Goal: Check status: Check status

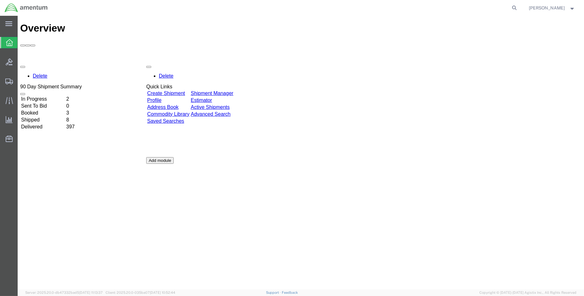
click at [36, 117] on td "Shipped" at bounding box center [43, 120] width 44 height 6
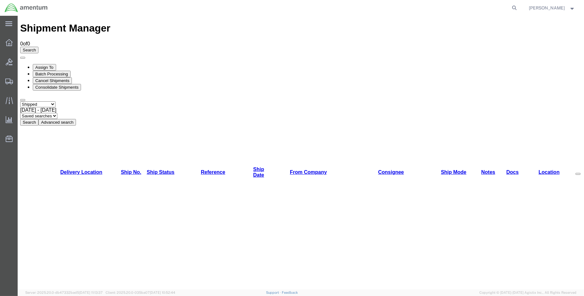
click at [38, 119] on button "Search" at bounding box center [29, 122] width 18 height 7
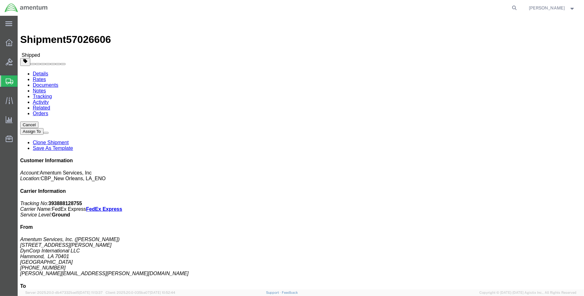
click link "Tracking"
